Goal: Transaction & Acquisition: Book appointment/travel/reservation

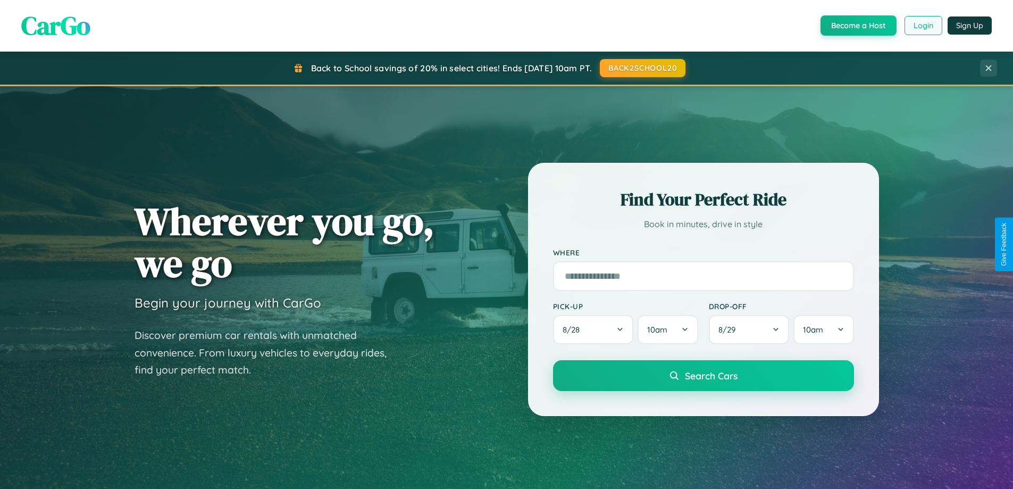
click at [923, 26] on button "Login" at bounding box center [923, 25] width 38 height 19
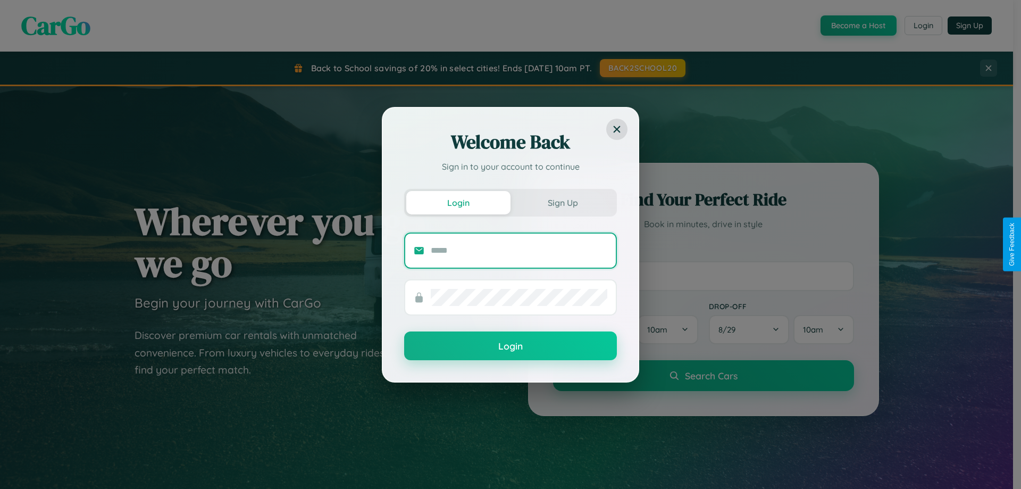
click at [519, 250] on input "text" at bounding box center [519, 250] width 177 height 17
type input "**********"
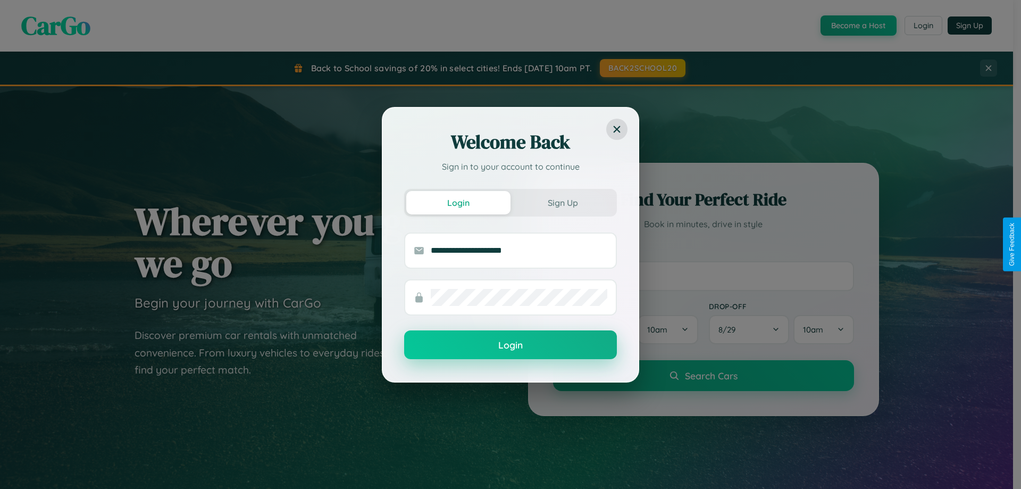
click at [510, 345] on button "Login" at bounding box center [510, 344] width 213 height 29
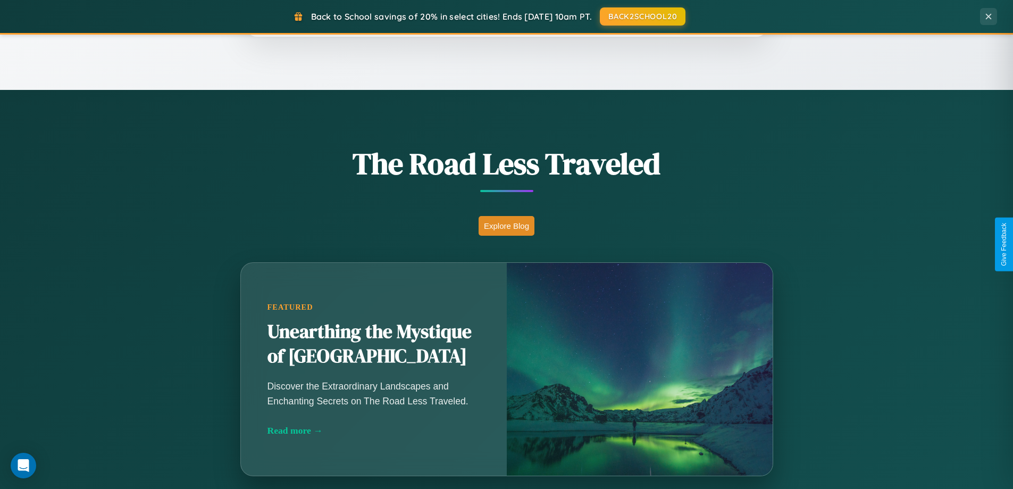
scroll to position [936, 0]
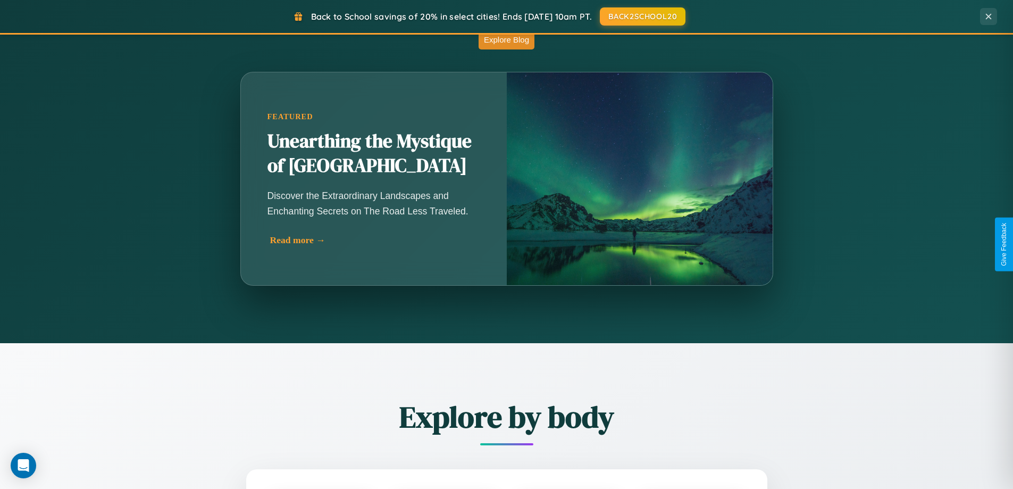
click at [373, 244] on div "Read more →" at bounding box center [376, 239] width 213 height 11
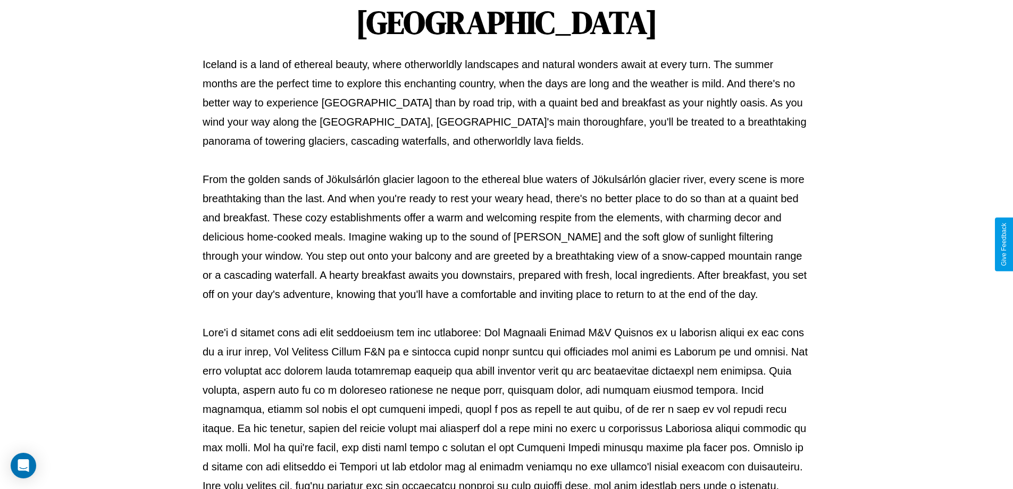
scroll to position [344, 0]
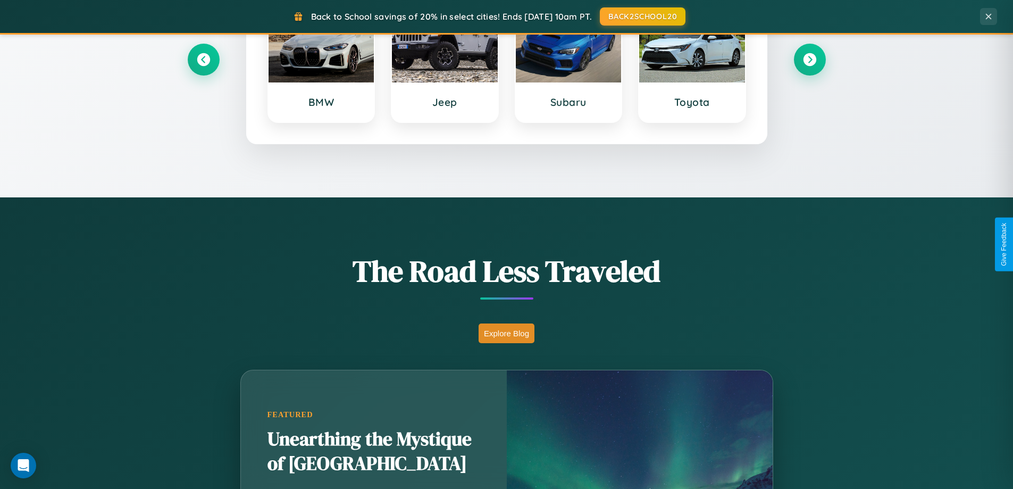
scroll to position [458, 0]
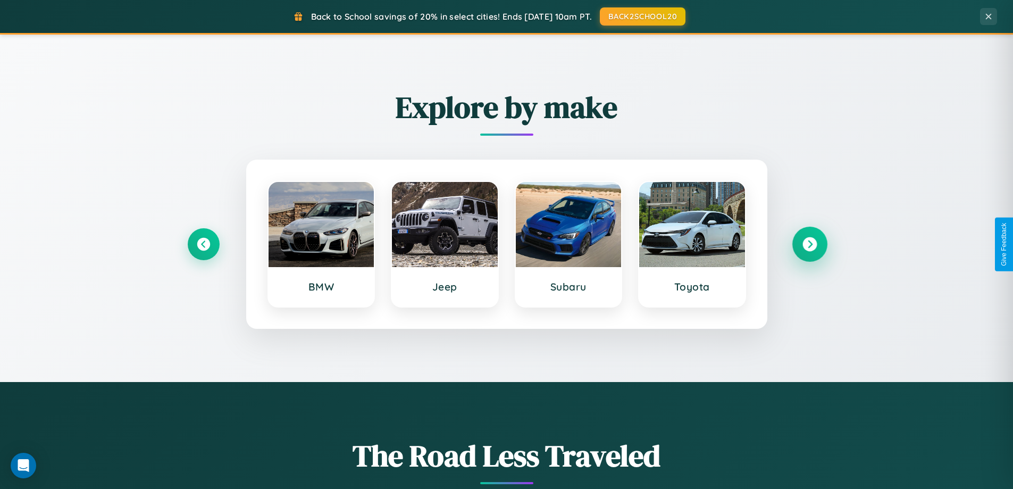
click at [809, 244] on icon at bounding box center [809, 244] width 14 height 14
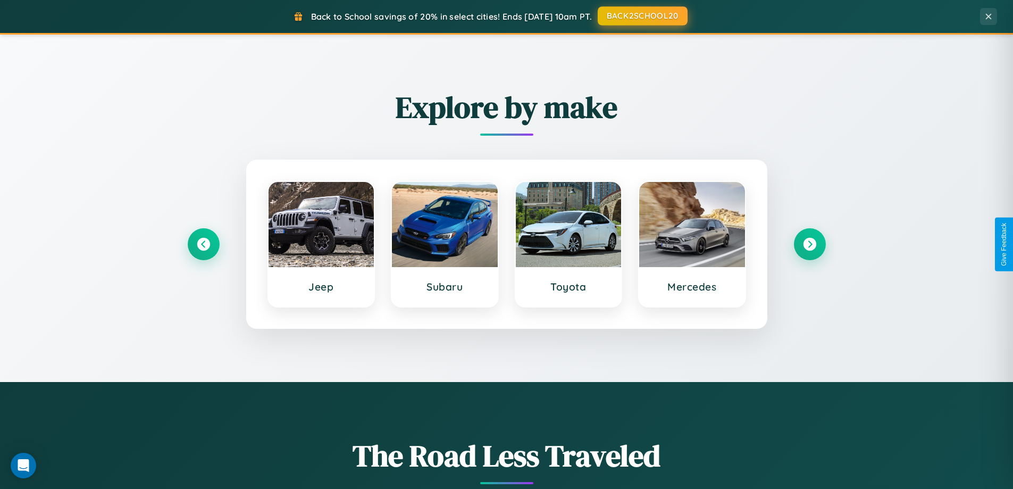
click at [642, 16] on button "BACK2SCHOOL20" at bounding box center [643, 15] width 90 height 19
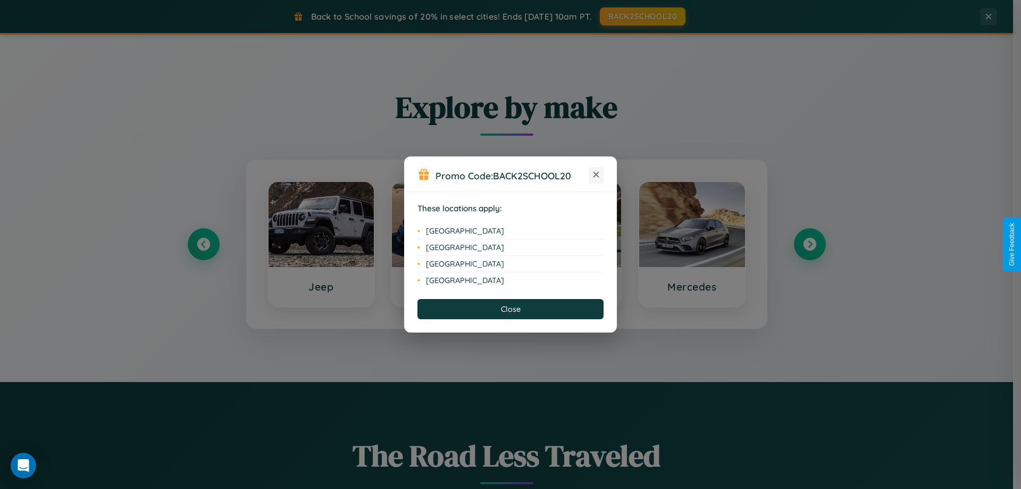
click at [596, 175] on icon at bounding box center [596, 175] width 6 height 6
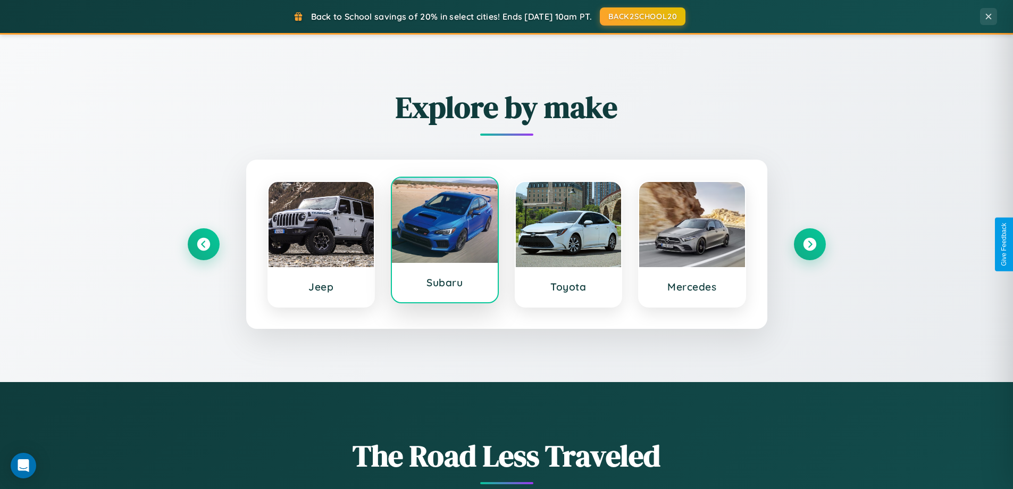
click at [445, 240] on div at bounding box center [445, 220] width 106 height 85
